Goal: Transaction & Acquisition: Purchase product/service

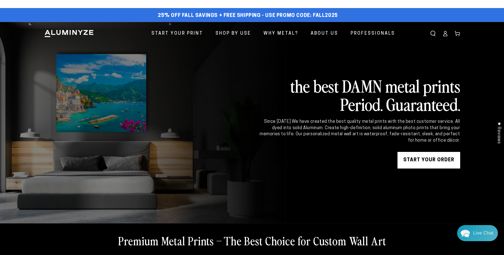
click at [417, 160] on link "START YOUR Order" at bounding box center [428, 160] width 63 height 17
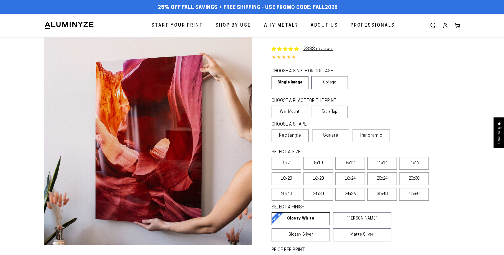
select select "**********"
click at [382, 180] on label "20x24" at bounding box center [382, 178] width 30 height 13
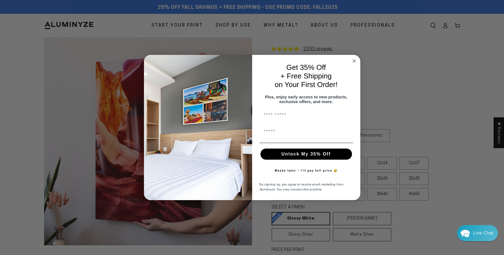
click at [353, 60] on icon "Close dialog" at bounding box center [353, 61] width 3 height 3
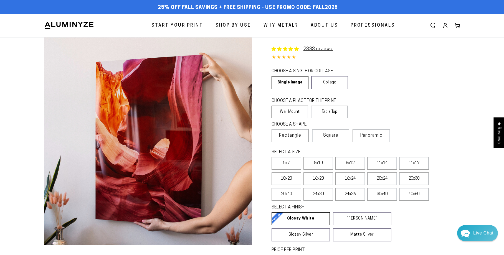
click at [294, 111] on label "Wall Mount" at bounding box center [289, 112] width 37 height 13
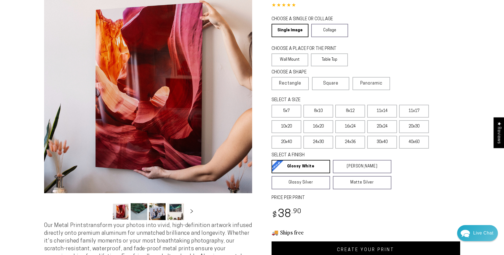
scroll to position [54, 0]
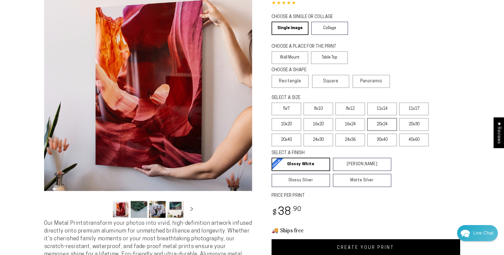
click at [382, 125] on label "20x24" at bounding box center [382, 124] width 30 height 13
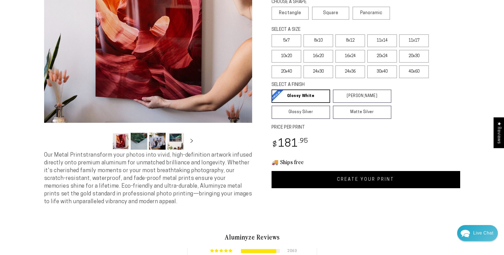
scroll to position [124, 0]
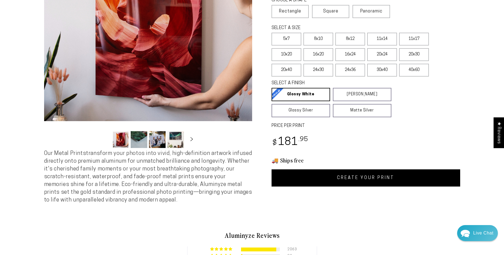
click at [371, 179] on link "CREATE YOUR PRINT" at bounding box center [365, 177] width 188 height 17
click at [347, 54] on label "16x24" at bounding box center [350, 54] width 30 height 13
click at [361, 180] on link "CREATE YOUR PRINT" at bounding box center [365, 177] width 188 height 17
click at [315, 53] on label "16x20" at bounding box center [318, 54] width 30 height 13
click at [364, 177] on link "CREATE YOUR PRINT" at bounding box center [365, 177] width 188 height 17
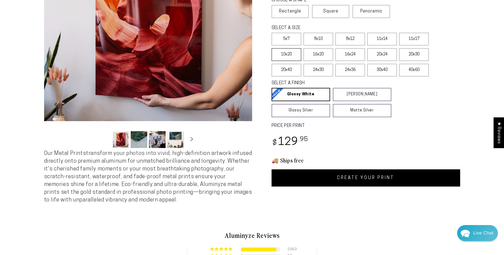
click at [291, 53] on label "10x20" at bounding box center [286, 54] width 30 height 13
click at [331, 10] on span "Square" at bounding box center [330, 11] width 15 height 7
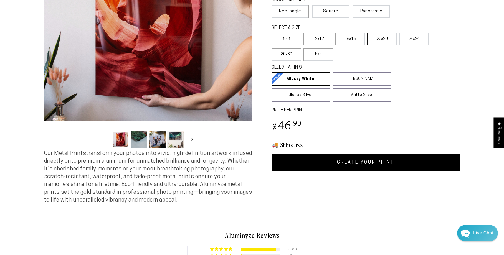
click at [380, 40] on label "20x20" at bounding box center [382, 39] width 30 height 13
click at [362, 164] on link "CREATE YOUR PRINT" at bounding box center [365, 162] width 188 height 17
